Goal: Task Accomplishment & Management: Manage account settings

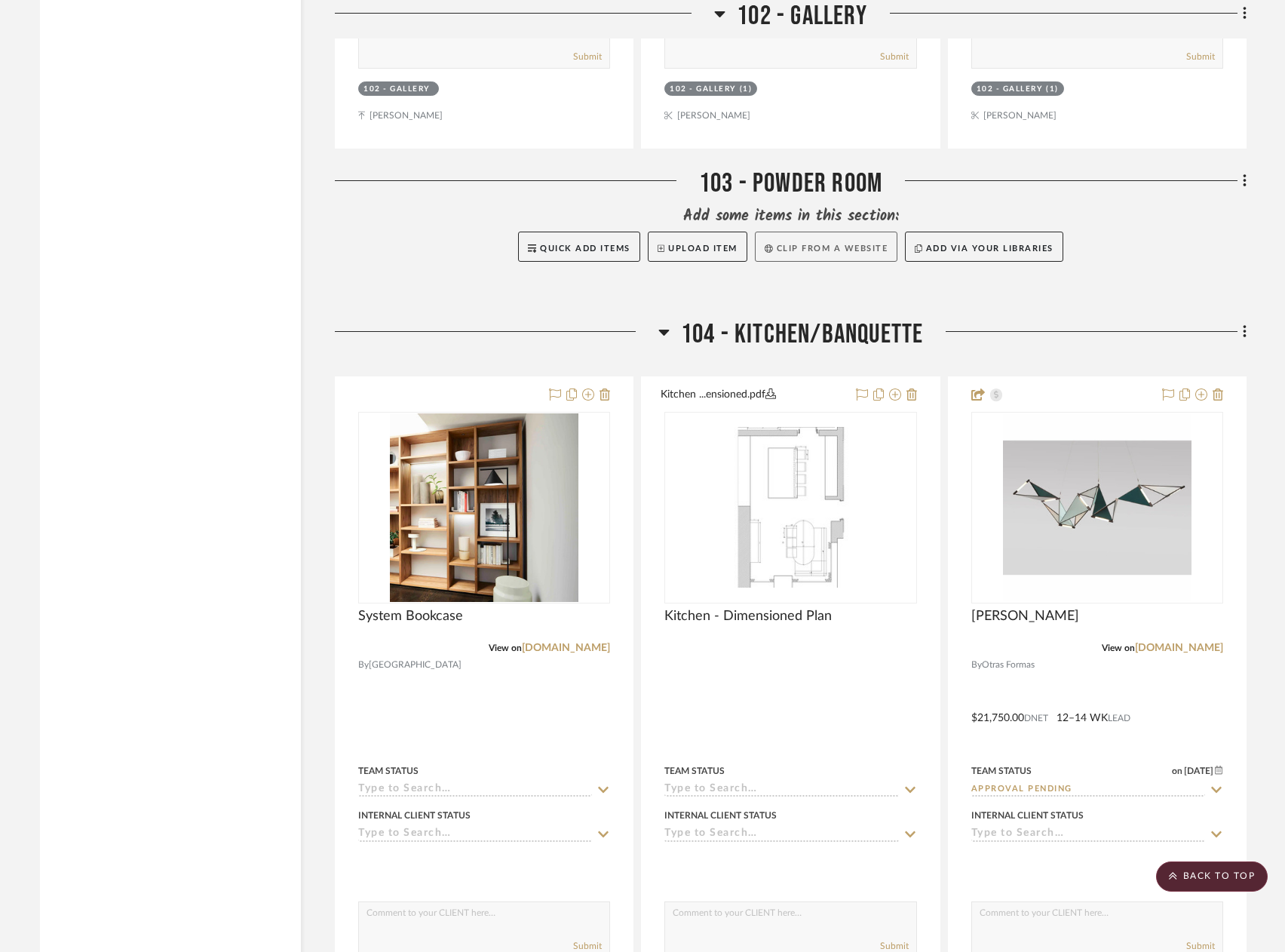
scroll to position [6865, 0]
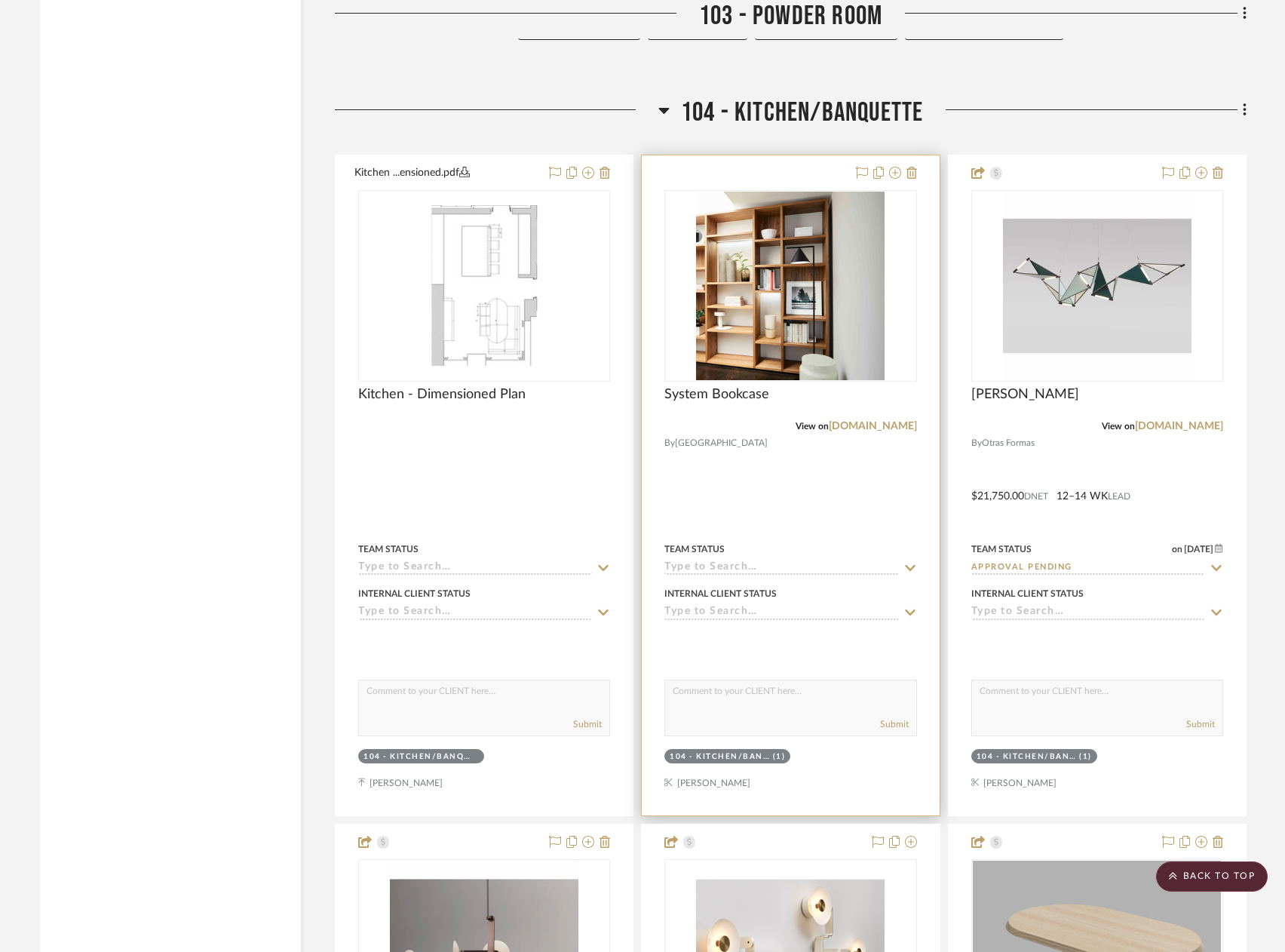
click at [811, 478] on div at bounding box center [790, 486] width 297 height 660
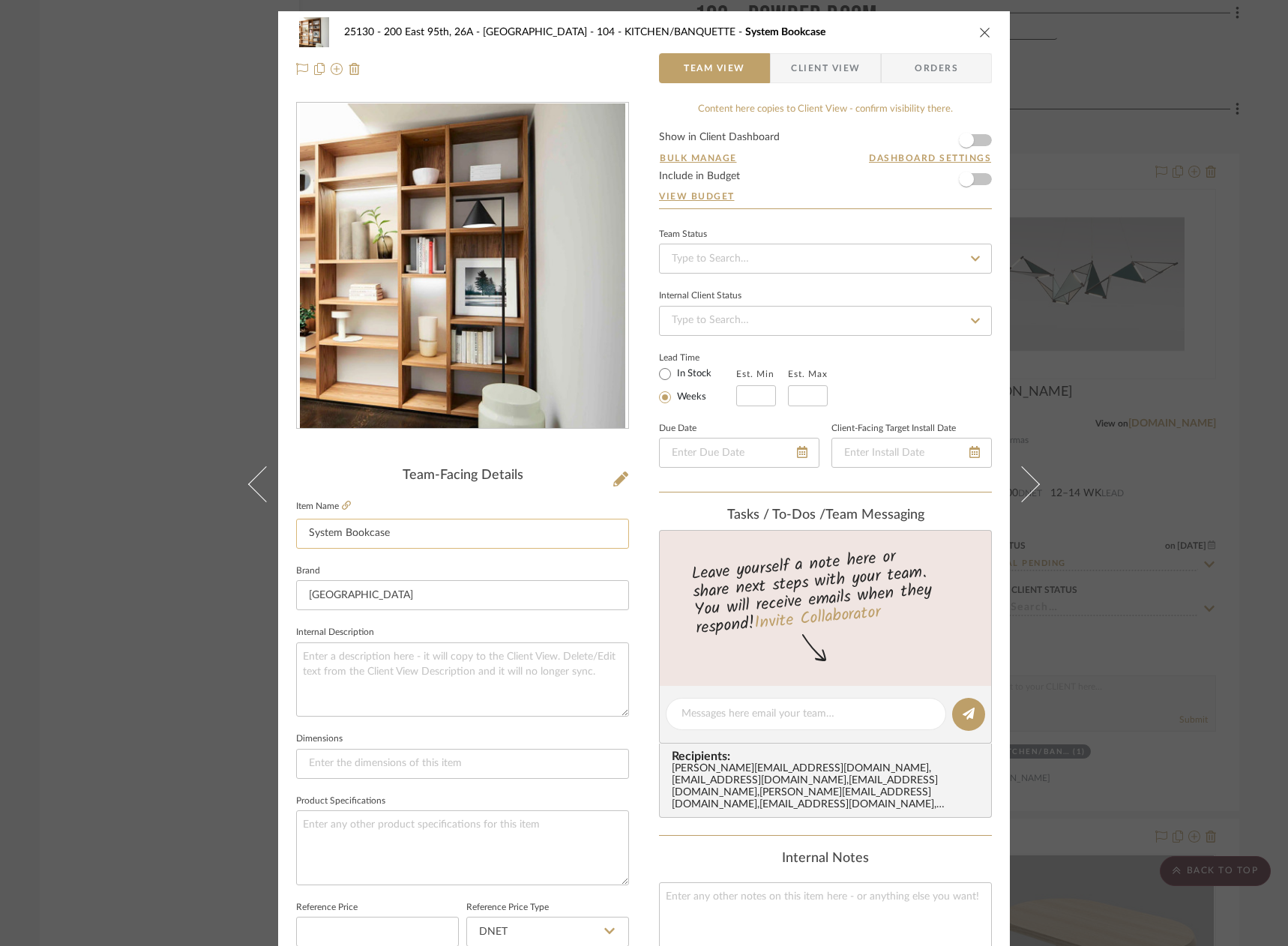
click at [418, 533] on input "System Bookcase" at bounding box center [462, 533] width 333 height 30
type input "System Bookcase *PURCHASED*"
click at [454, 584] on input "West Out East" at bounding box center [462, 595] width 333 height 30
click at [1124, 604] on div "25130 - 200 East 95th, 26A - Kosheleva 104 - KITCHEN/BANQUETTE System Bookcase …" at bounding box center [644, 473] width 1288 height 946
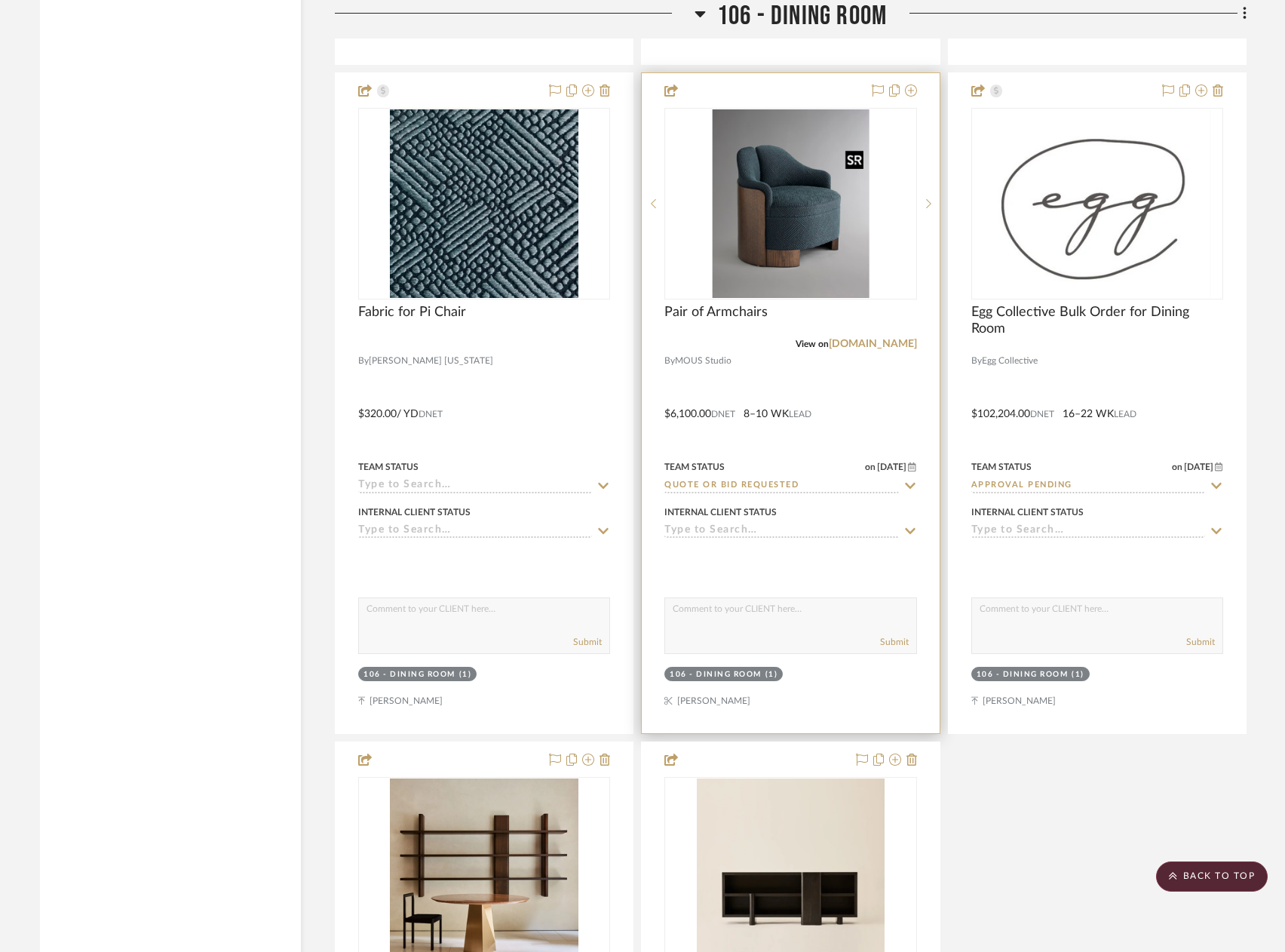
scroll to position [11843, 0]
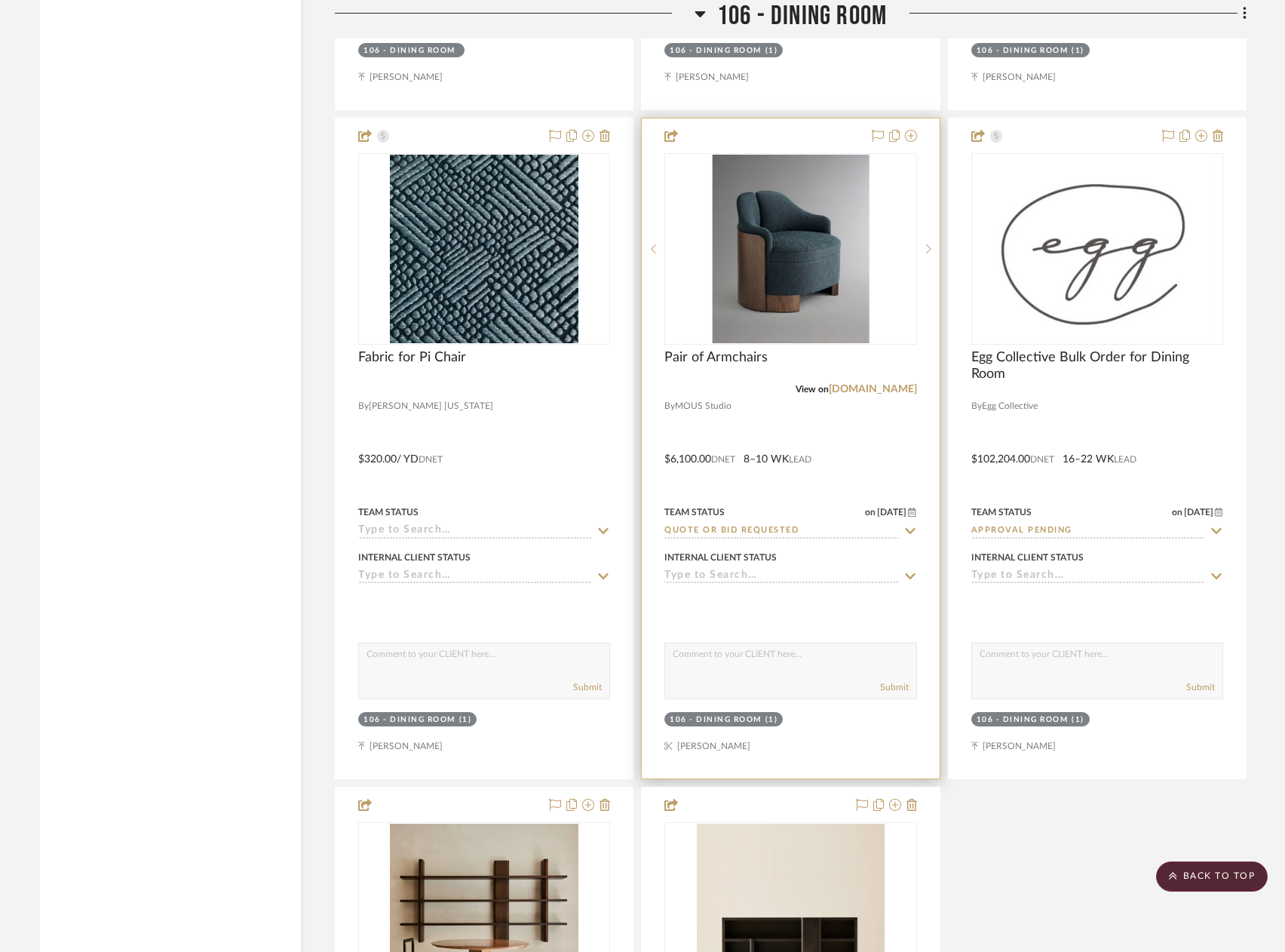
click at [763, 386] on div "View on mousstudio.com" at bounding box center [790, 389] width 252 height 14
click at [727, 359] on span "Pair of Armchairs" at bounding box center [716, 358] width 103 height 17
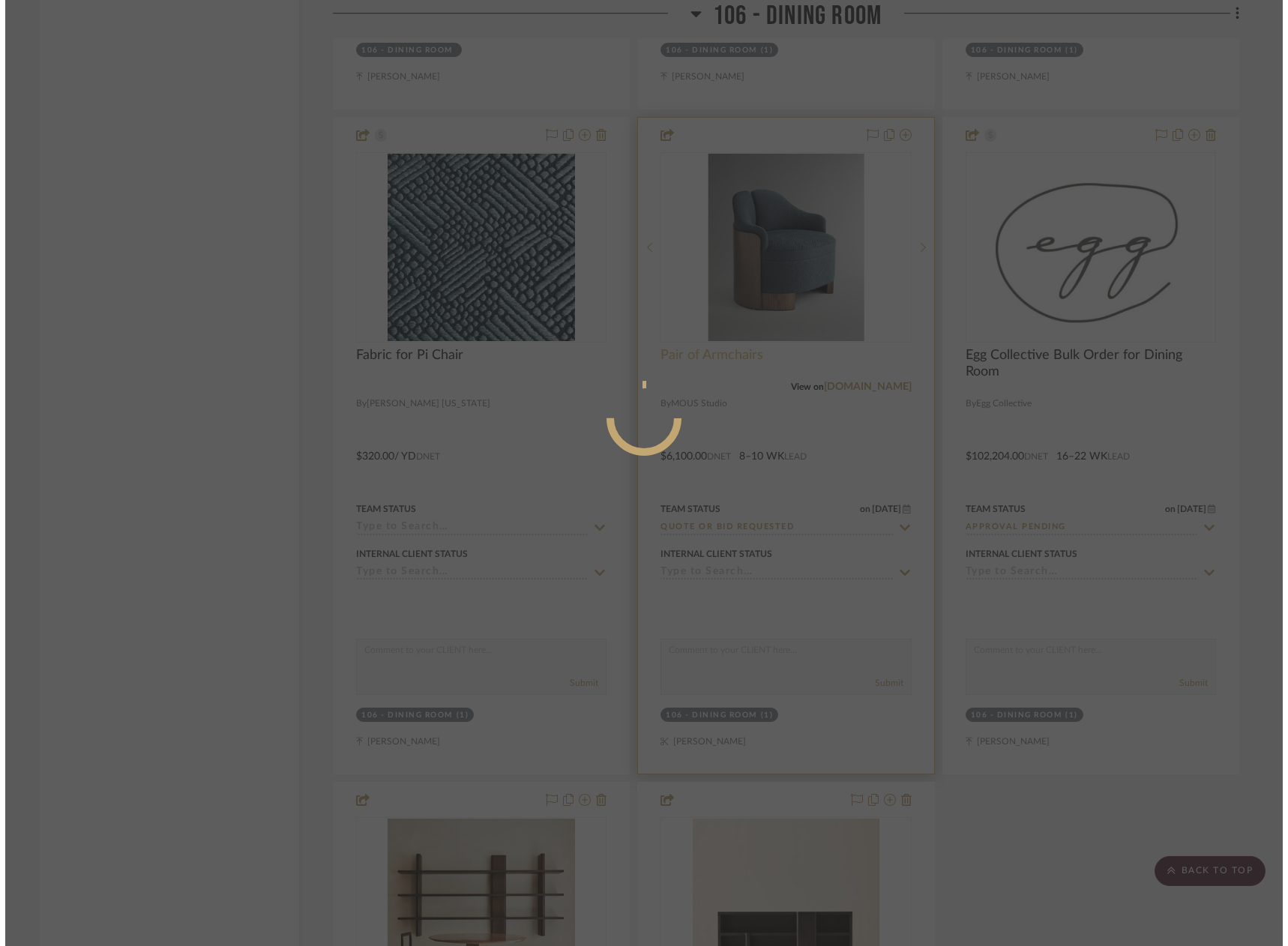
scroll to position [0, 0]
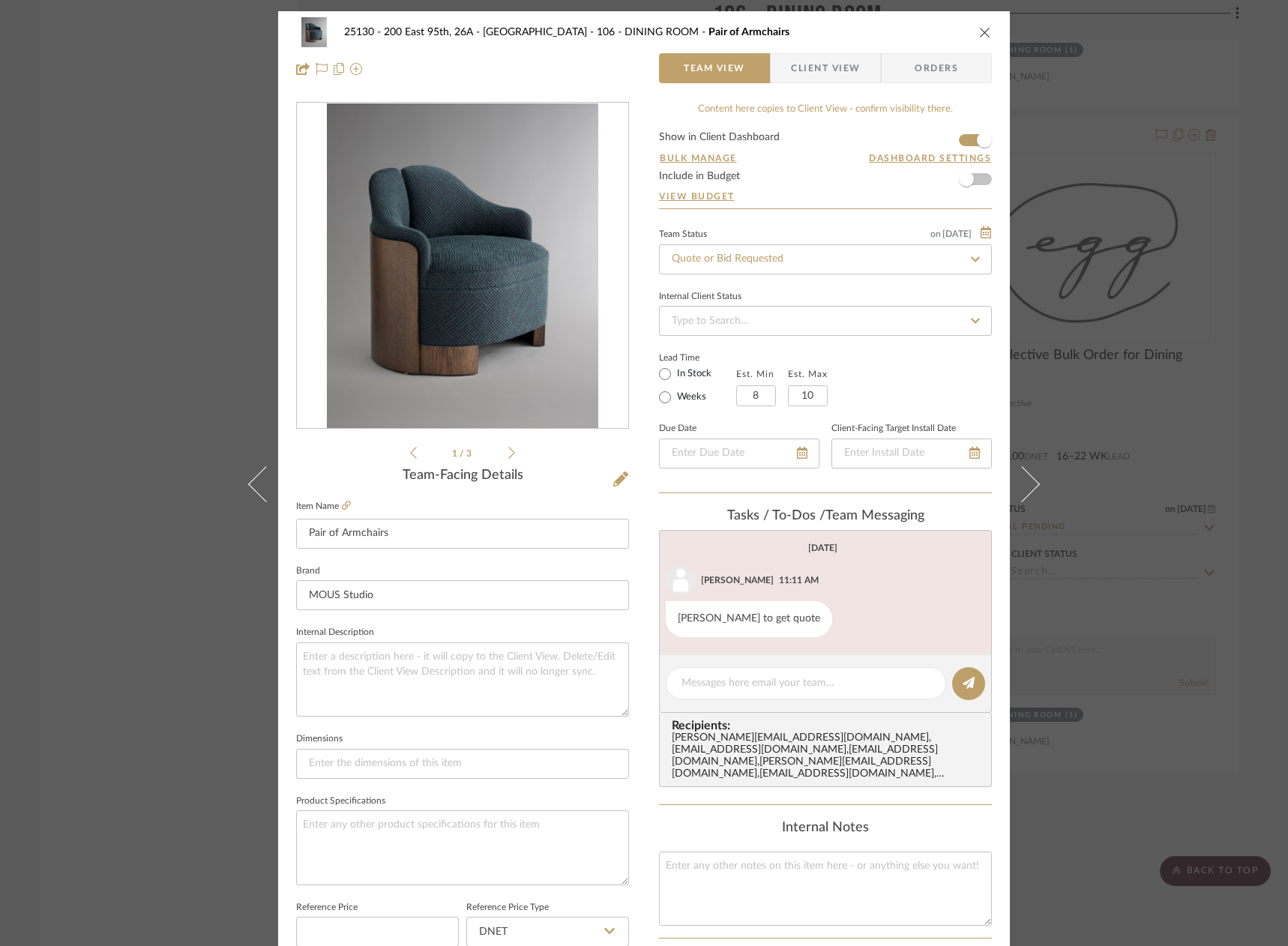
click at [801, 78] on span "Client View" at bounding box center [825, 68] width 69 height 30
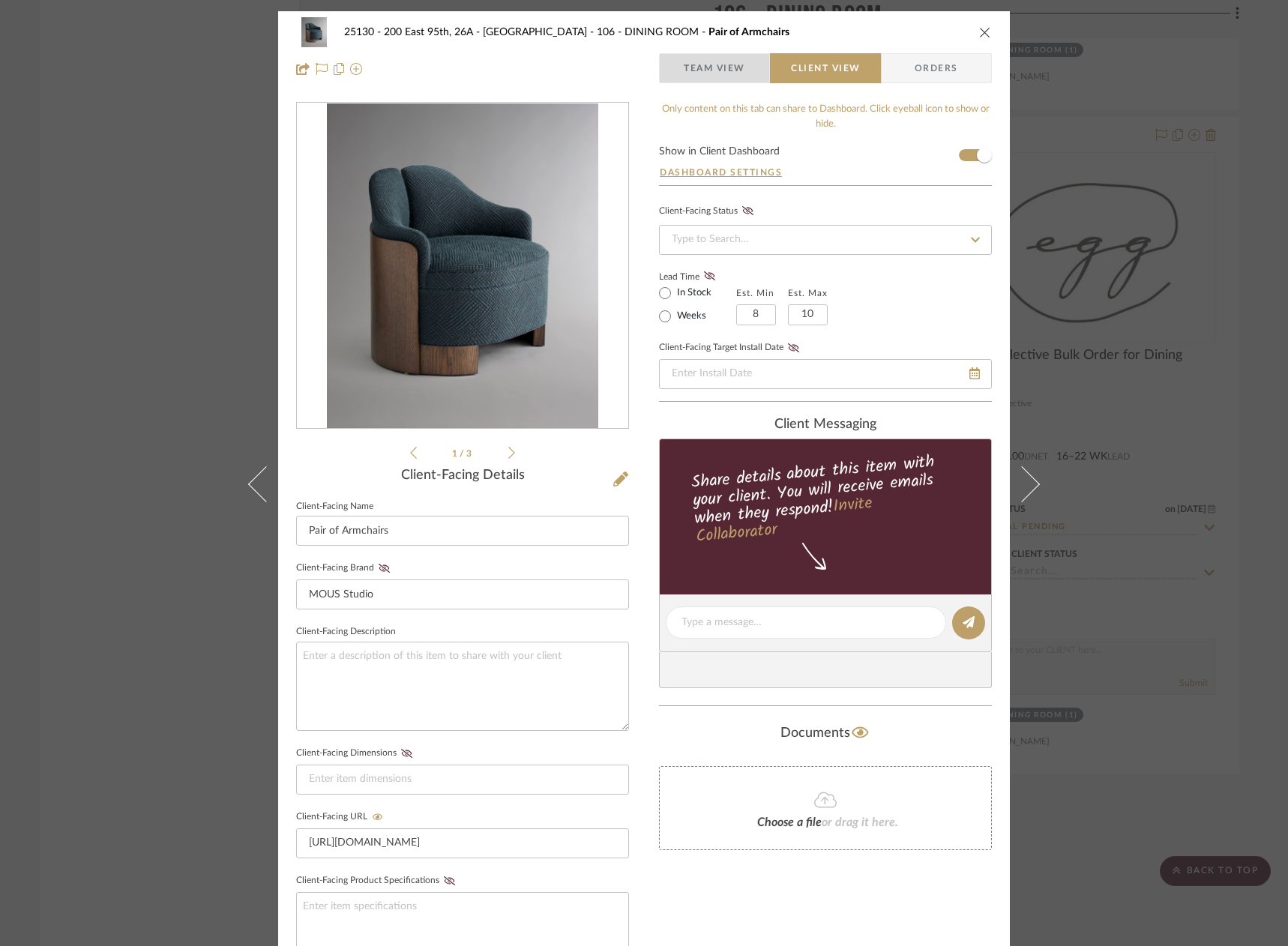
click at [740, 69] on span "Team View" at bounding box center [714, 68] width 61 height 30
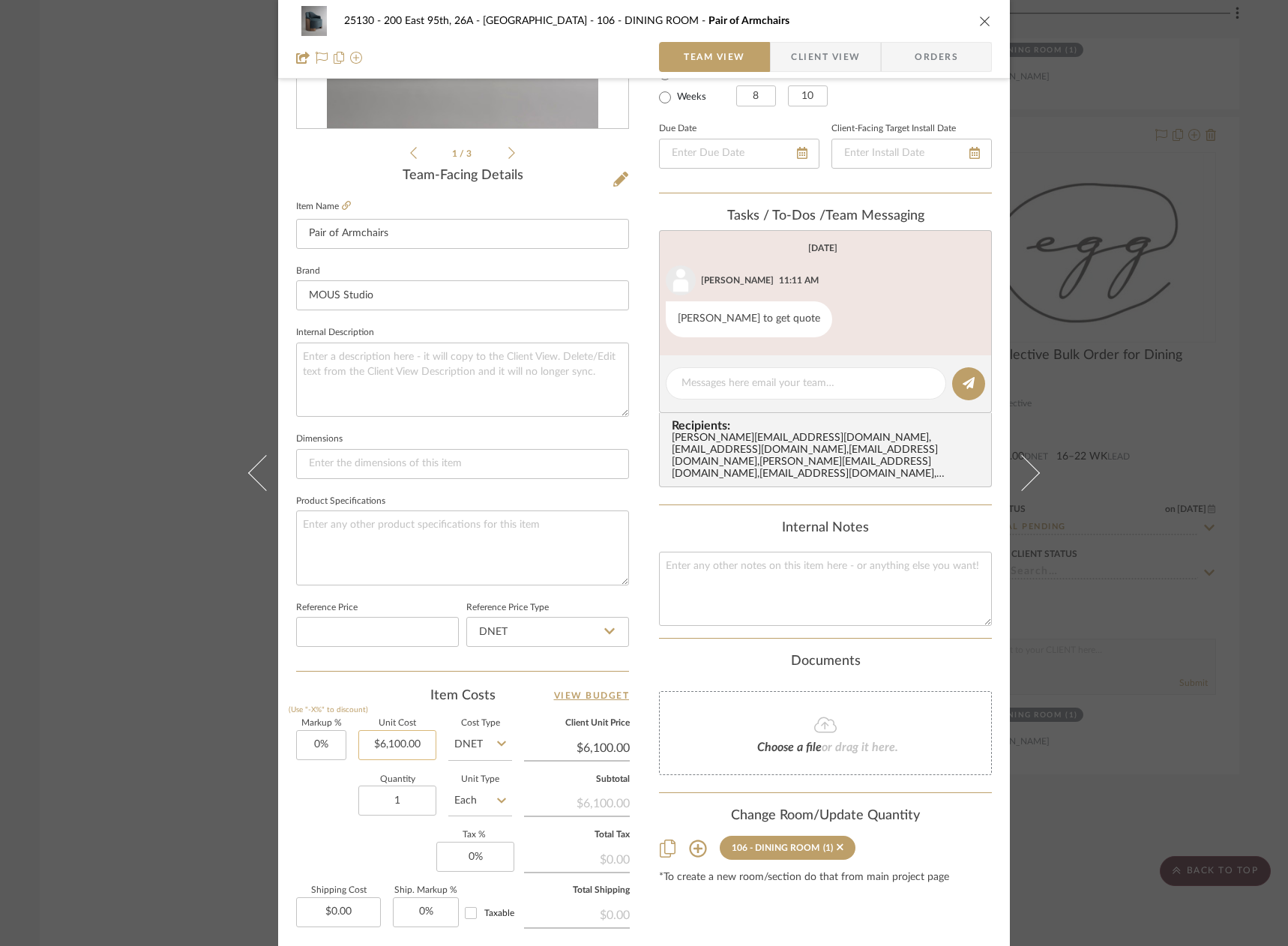
scroll to position [450, 0]
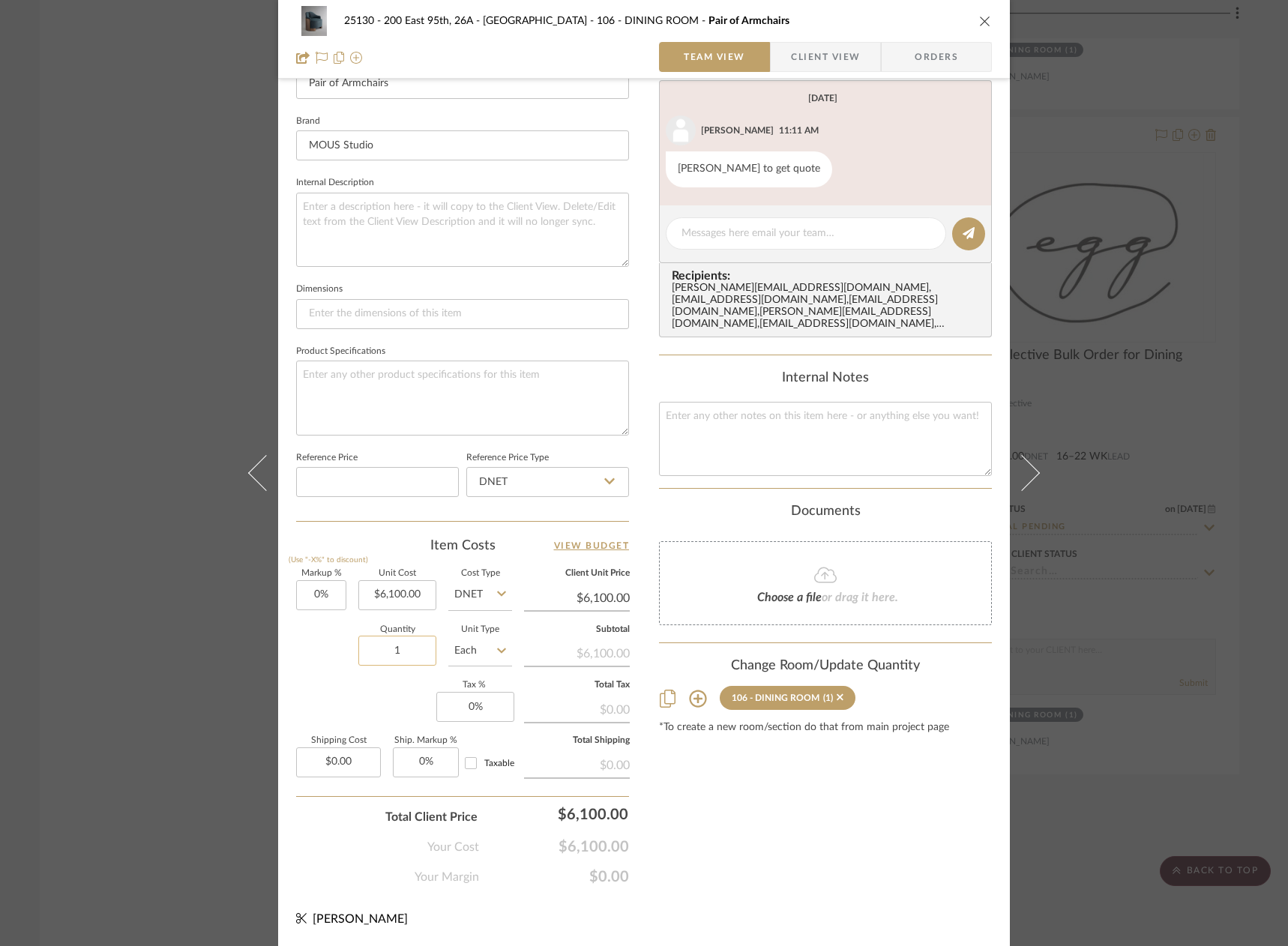
click at [409, 649] on input "1" at bounding box center [398, 650] width 78 height 30
type input "2"
click at [694, 845] on div "Content here copies to Client View - confirm visibility there. Show in Client D…" at bounding box center [825, 268] width 333 height 1234
click at [1125, 317] on div "25130 - 200 East 95th, 26A - Kosheleva 106 - DINING ROOM Pair of Armchairs Team…" at bounding box center [644, 473] width 1288 height 946
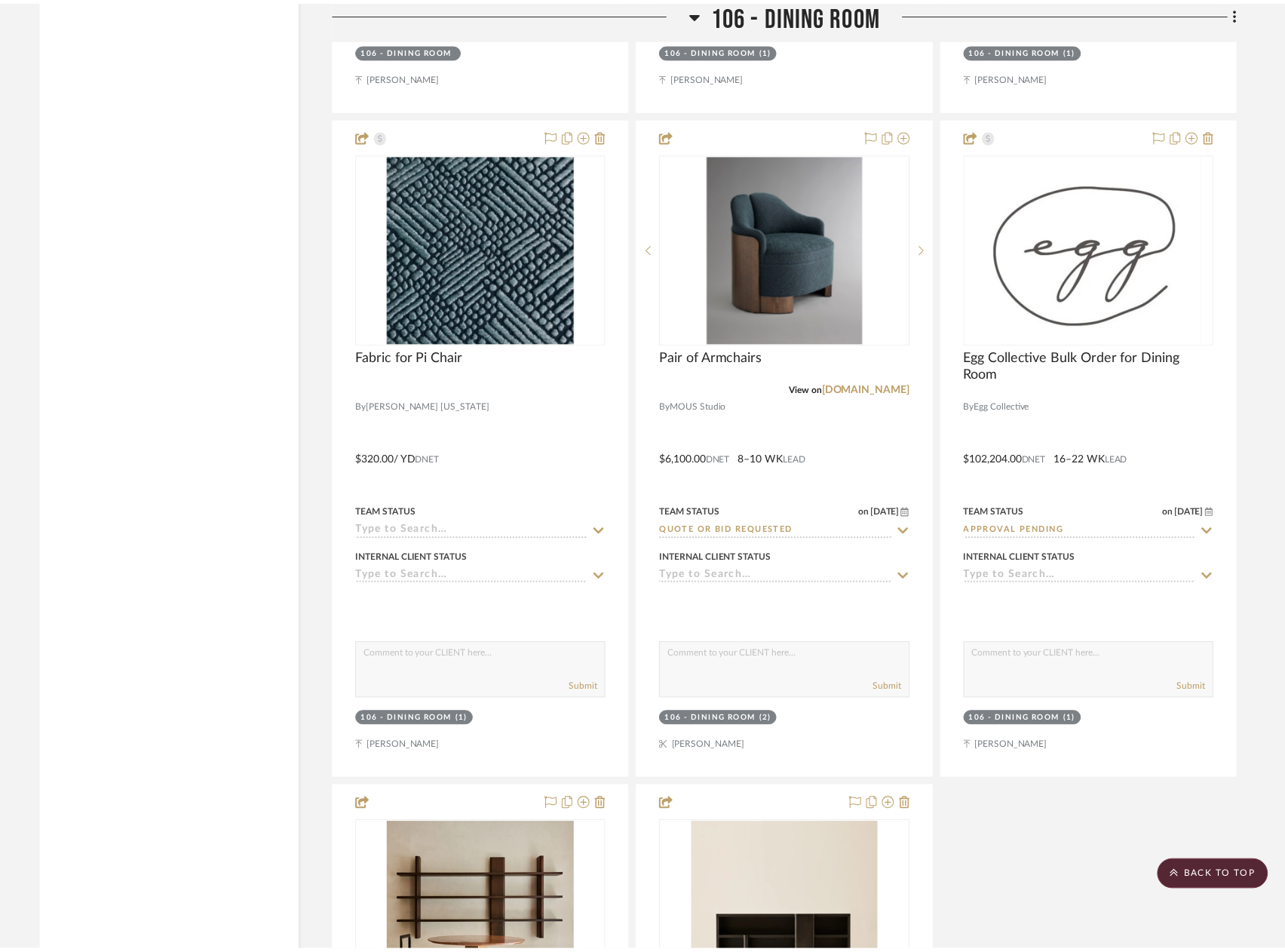
scroll to position [11843, 0]
